Goal: Find specific page/section: Find specific page/section

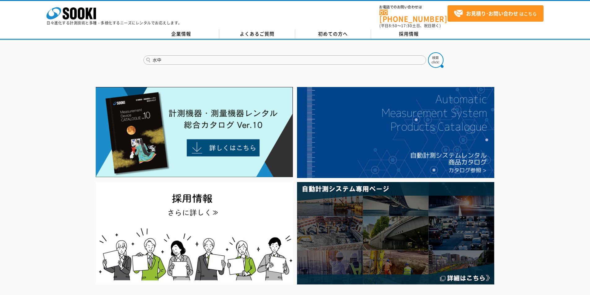
click at [428, 52] on button at bounding box center [435, 59] width 15 height 15
click at [169, 55] on input "水中" at bounding box center [284, 59] width 283 height 9
type input "水中カメラ"
click at [428, 52] on button at bounding box center [435, 59] width 15 height 15
click at [176, 55] on input "水中カメラ" at bounding box center [284, 59] width 283 height 9
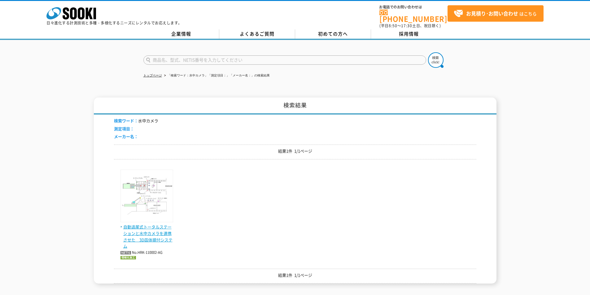
click at [162, 205] on img at bounding box center [146, 197] width 53 height 54
